Goal: Browse casually: Explore the website without a specific task or goal

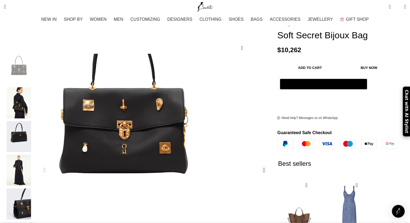
scroll to position [65, 0]
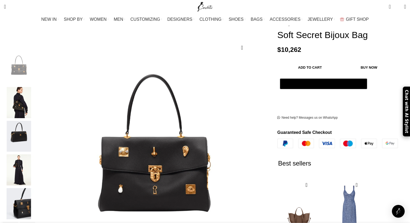
click at [35, 102] on img "2 / 6" at bounding box center [19, 102] width 32 height 31
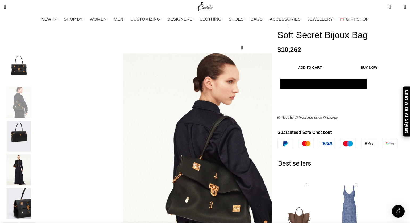
click at [35, 124] on img "3 / 6" at bounding box center [19, 136] width 32 height 31
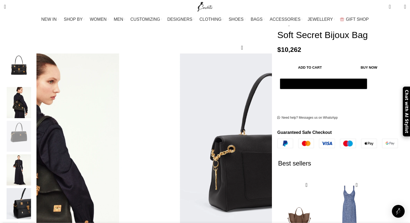
click at [35, 154] on img "4 / 6" at bounding box center [19, 169] width 32 height 31
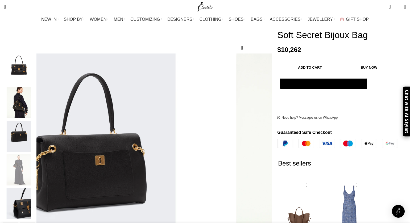
click at [35, 168] on img "4 / 6" at bounding box center [19, 169] width 32 height 31
click at [35, 193] on img "5 / 6" at bounding box center [19, 203] width 32 height 31
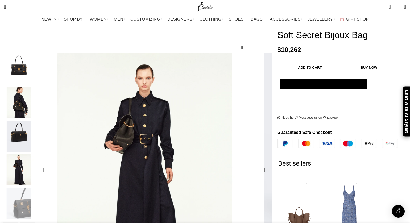
scroll to position [0, 56]
click at [245, 162] on img "5 / 6" at bounding box center [344, 128] width 199 height 266
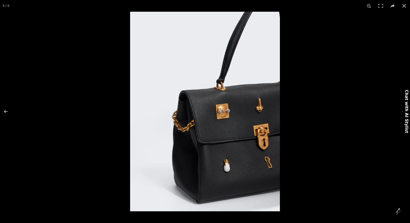
click at [239, 136] on img at bounding box center [205, 111] width 150 height 199
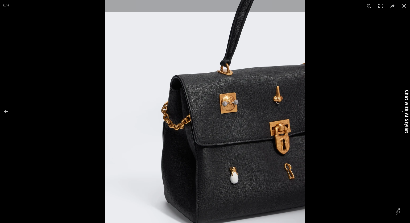
click at [268, 123] on img at bounding box center [204, 103] width 199 height 266
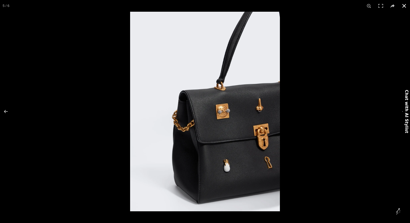
click at [402, 1] on button at bounding box center [404, 6] width 12 height 12
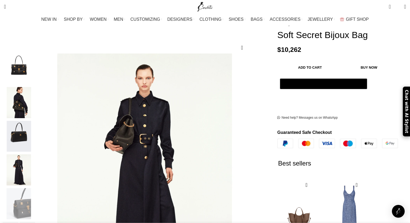
scroll to position [0, 168]
click at [35, 59] on img "1 / 6" at bounding box center [19, 68] width 32 height 31
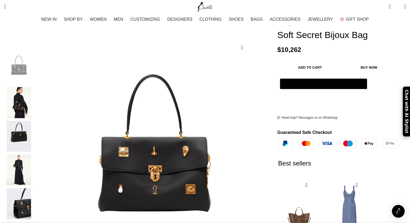
scroll to position [0, 224]
